Goal: Task Accomplishment & Management: Manage account settings

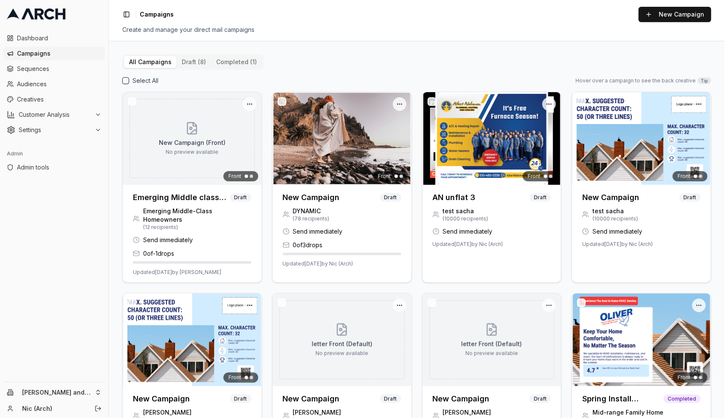
click at [95, 391] on html "Dashboard Campaigns Sequences Audiences Creatives Customer Analysis Settings Ad…" at bounding box center [362, 209] width 725 height 418
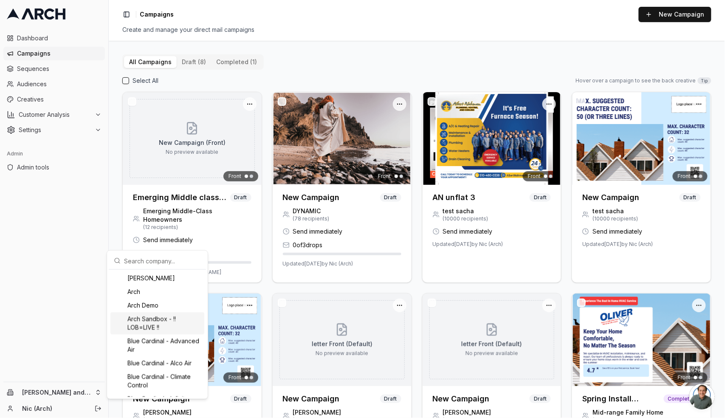
click at [64, 262] on html "Dashboard Campaigns Sequences Audiences Creatives Customer Analysis Settings Ad…" at bounding box center [362, 209] width 725 height 418
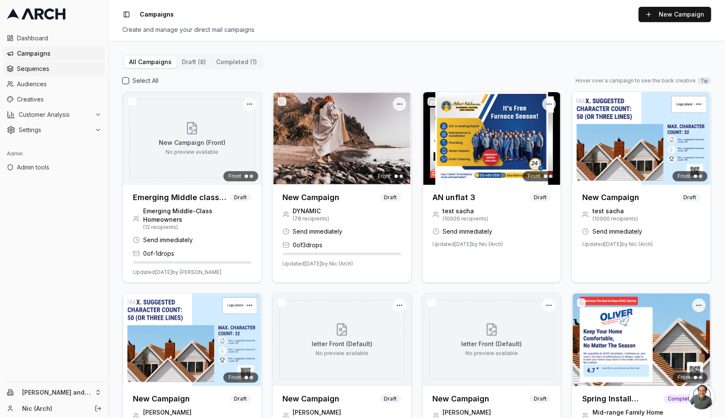
click at [41, 66] on span "Sequences" at bounding box center [59, 69] width 84 height 8
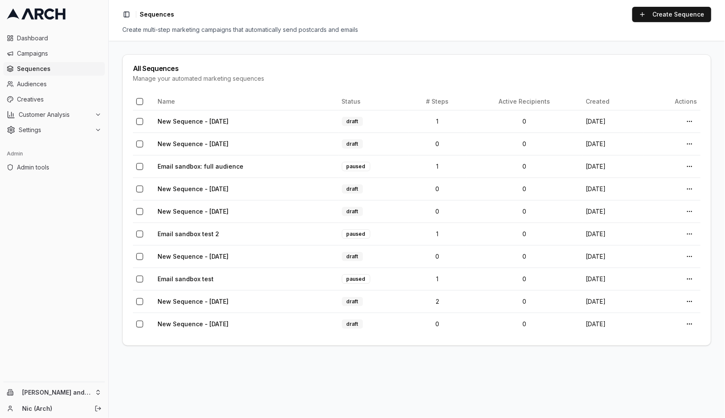
click at [99, 394] on html "Dashboard Campaigns Sequences Audiences Creatives Customer Analysis Settings Ad…" at bounding box center [362, 209] width 725 height 418
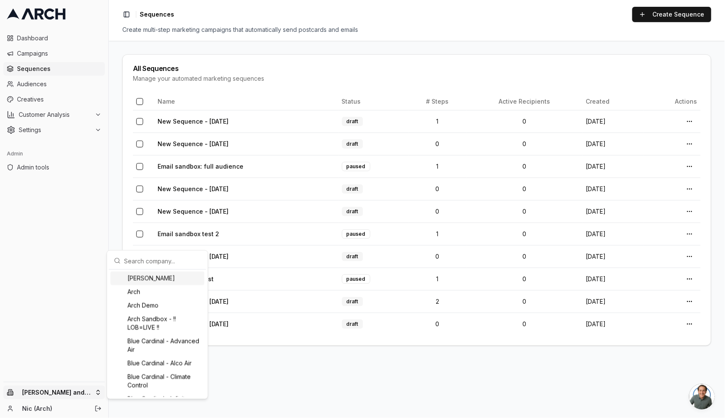
click at [128, 259] on input "text" at bounding box center [162, 260] width 77 height 17
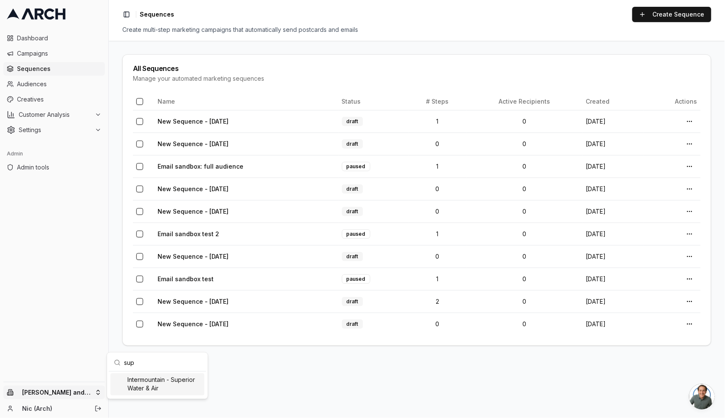
type input "sup"
click at [183, 387] on div "Intermountain - Superior Water & Air" at bounding box center [157, 384] width 94 height 22
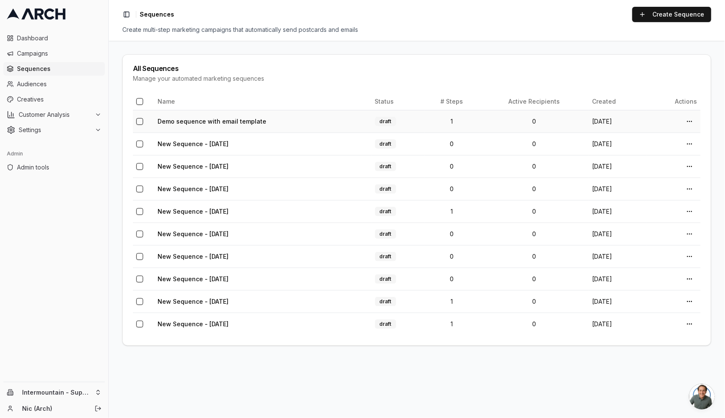
click at [427, 121] on td "1" at bounding box center [451, 121] width 55 height 22
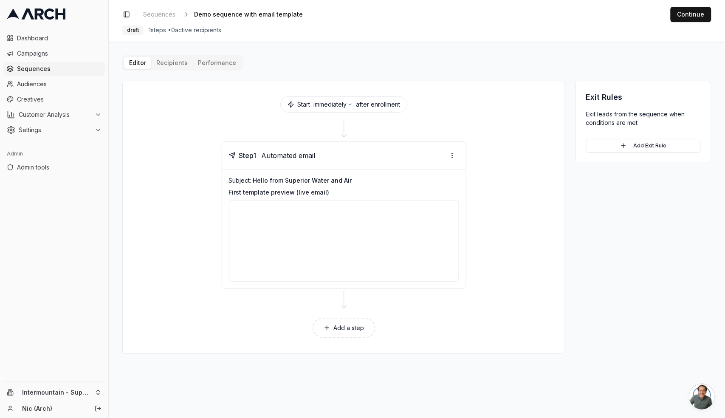
click at [166, 60] on div "Editor Recipients Performance Start immediately after enrollment Step 1 Automat…" at bounding box center [416, 204] width 589 height 298
click at [160, 13] on span "Sequences" at bounding box center [159, 14] width 32 height 8
